Goal: Navigation & Orientation: Find specific page/section

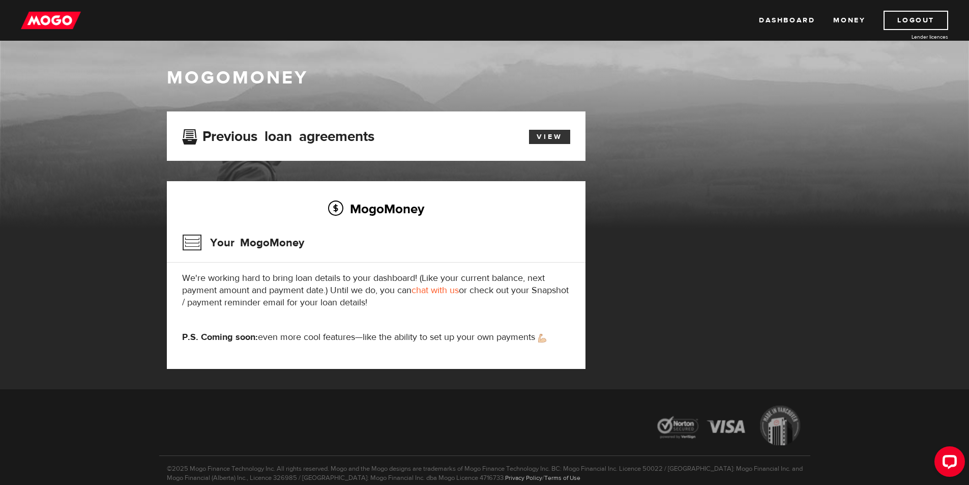
click at [554, 139] on link "View" at bounding box center [549, 137] width 41 height 14
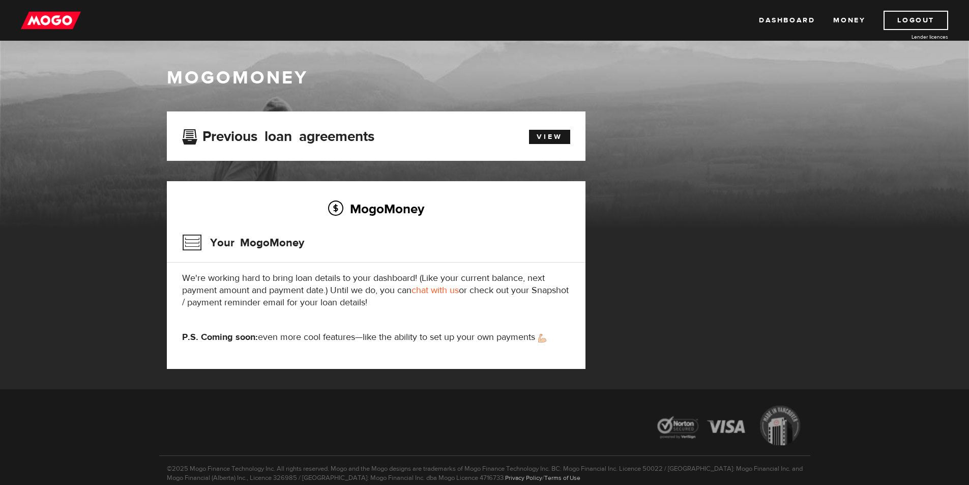
scroll to position [47, 0]
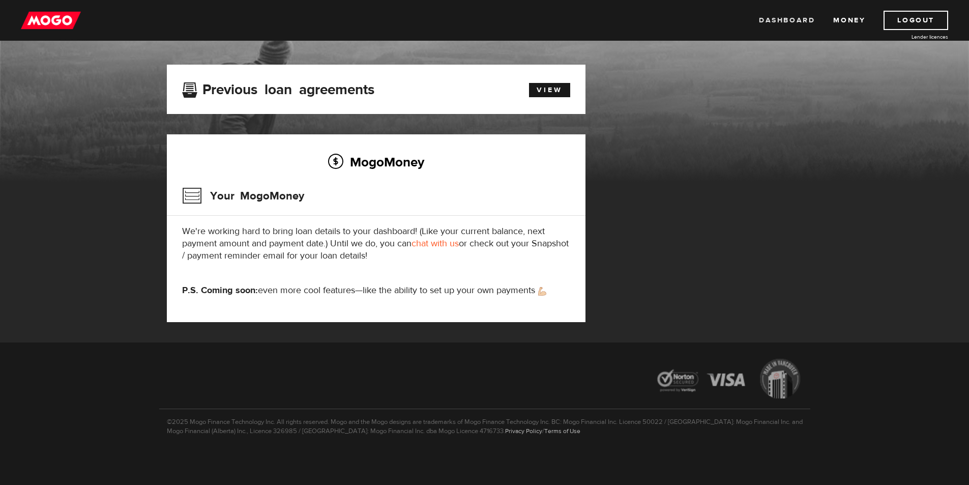
click at [801, 22] on link "Dashboard" at bounding box center [787, 20] width 56 height 19
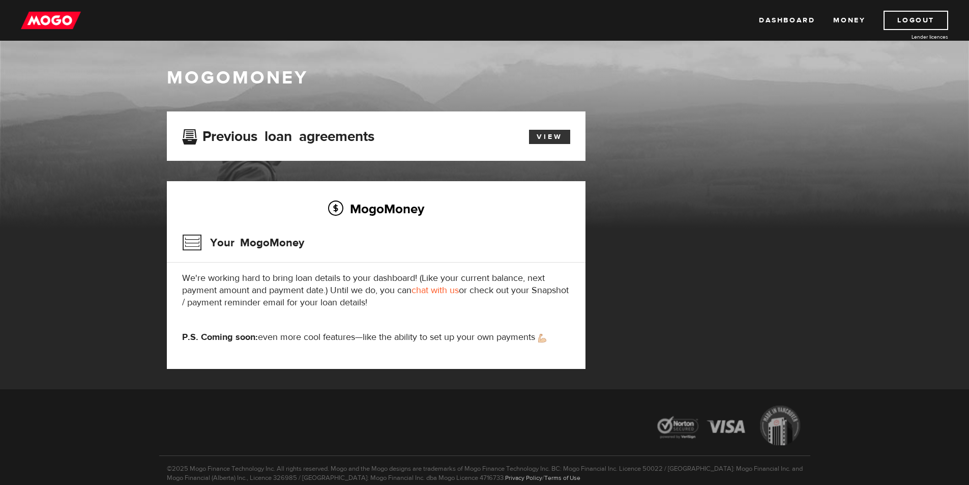
click at [551, 137] on link "View" at bounding box center [549, 137] width 41 height 14
